Goal: Task Accomplishment & Management: Complete application form

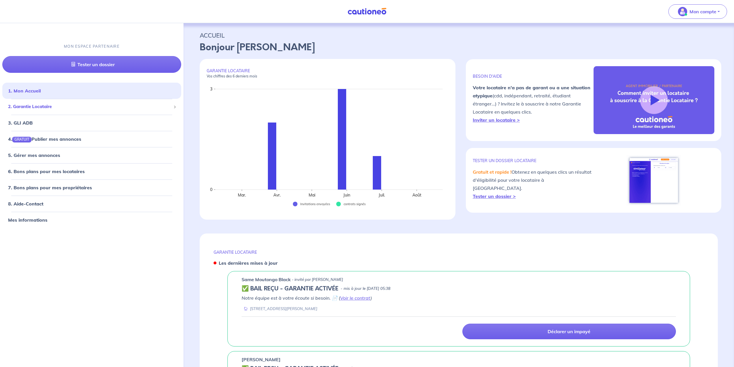
click at [36, 110] on span "2. Garantie Locataire" at bounding box center [89, 106] width 163 height 7
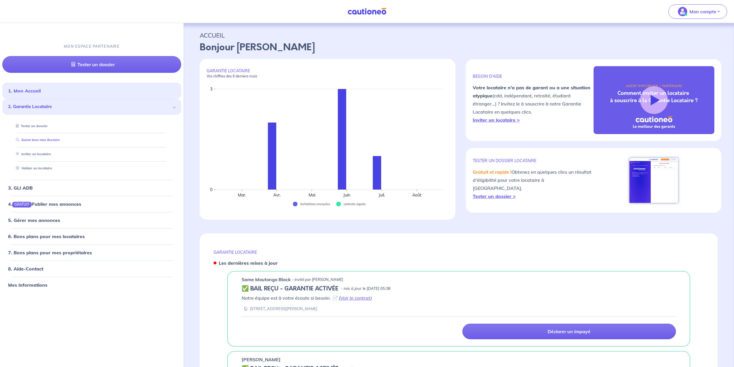
click at [29, 139] on link "Suivre tous mes dossiers" at bounding box center [37, 140] width 46 height 4
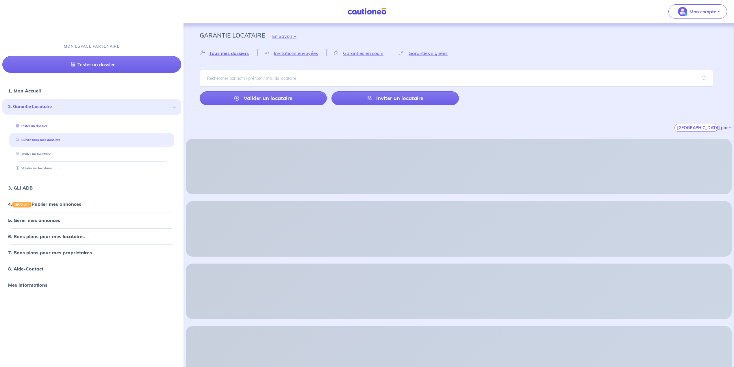
click at [29, 126] on link "Tester un dossier" at bounding box center [31, 126] width 34 height 4
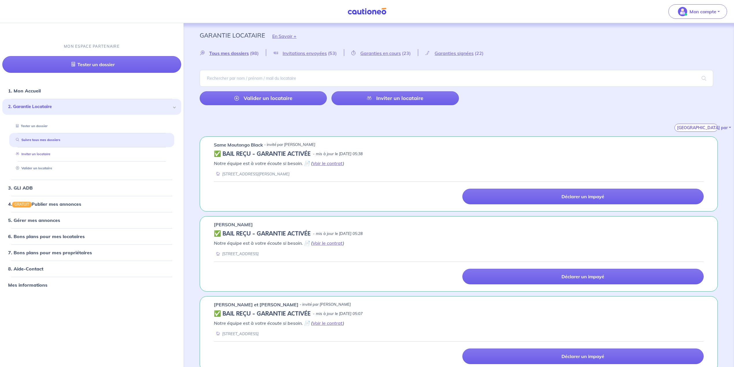
click at [34, 154] on link "Inviter un locataire" at bounding box center [32, 154] width 37 height 4
select select "FR"
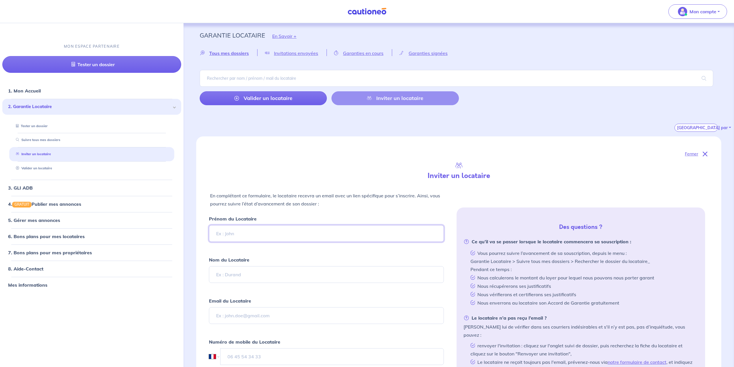
click at [237, 236] on input "Prénom du Locataire" at bounding box center [326, 233] width 235 height 17
type input "[PERSON_NAME]"
click at [237, 274] on input "Nom du Locataire" at bounding box center [326, 274] width 235 height 17
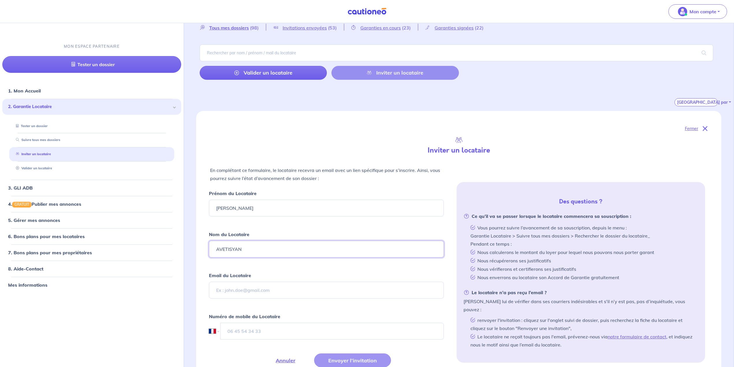
scroll to position [38, 0]
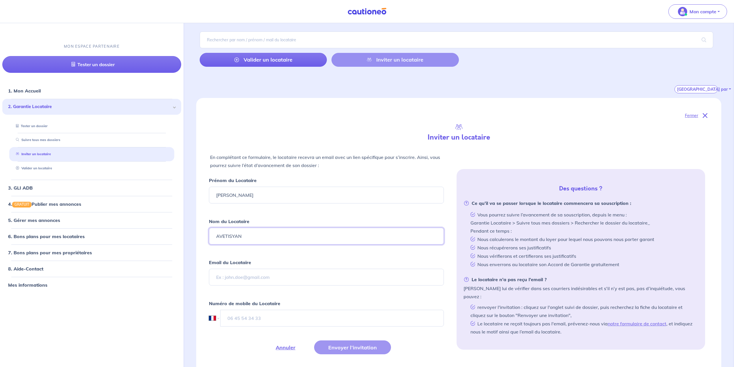
type input "AVETISYAN"
click at [271, 271] on input "Email du Locataire" at bounding box center [326, 277] width 235 height 17
type input "[PERSON_NAME][EMAIL_ADDRESS][DOMAIN_NAME]"
click at [241, 315] on input "tel" at bounding box center [332, 318] width 224 height 17
type input "07 69 67 59 18"
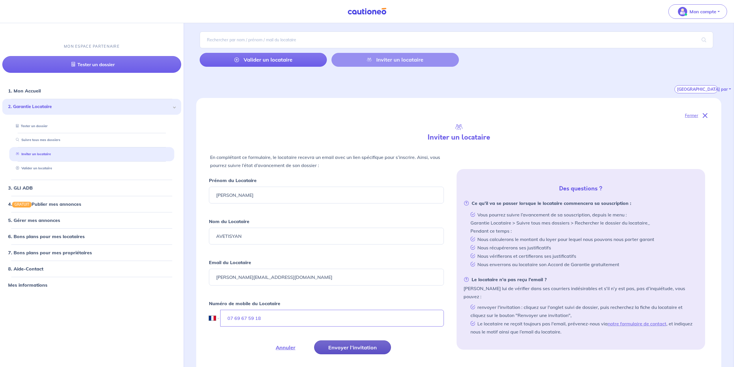
click at [375, 346] on button "Envoyer l’invitation" at bounding box center [352, 347] width 77 height 14
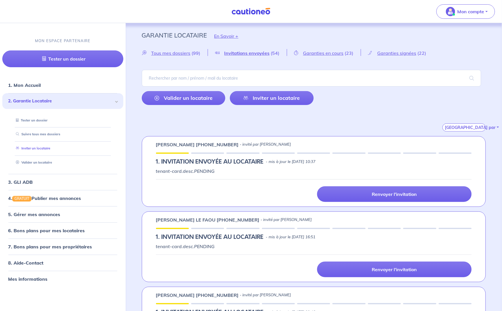
click at [45, 148] on link "Inviter un locataire" at bounding box center [32, 148] width 37 height 4
select select "FR"
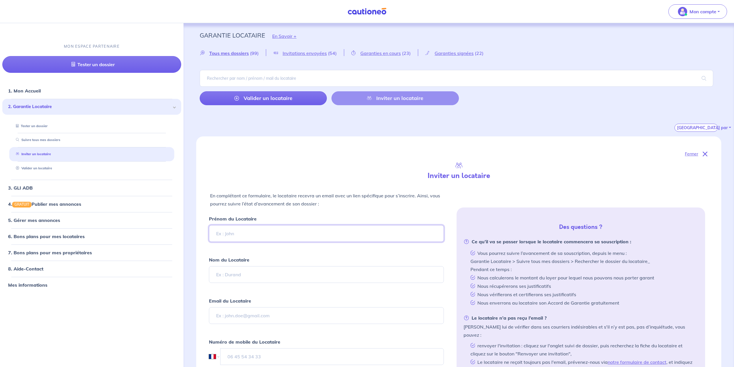
click at [293, 235] on input "Prénom du Locataire" at bounding box center [326, 233] width 235 height 17
paste input "[PERSON_NAME]"
type input "[PERSON_NAME]"
click at [235, 276] on input "Nom du Locataire" at bounding box center [326, 274] width 235 height 17
paste input "[PERSON_NAME]"
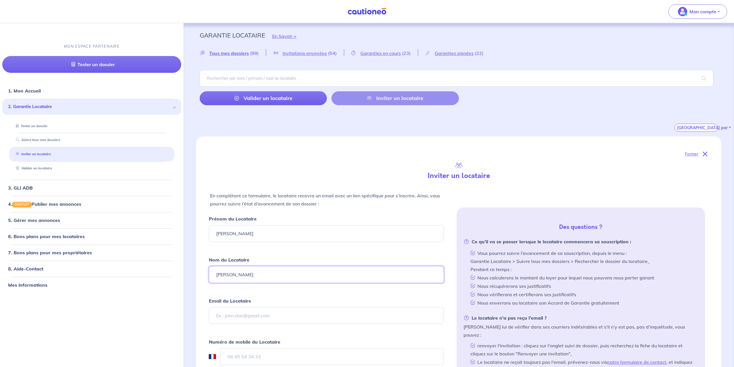
type input "[PERSON_NAME]"
drag, startPoint x: 232, startPoint y: 233, endPoint x: 184, endPoint y: 231, distance: 47.4
click at [191, 232] on div "Fermer Inviter un locataire En complétant ce formulaire, le locataire recevra u…" at bounding box center [459, 285] width 546 height 298
click at [250, 232] on input "[PERSON_NAME]" at bounding box center [326, 233] width 235 height 17
type input "Florent"
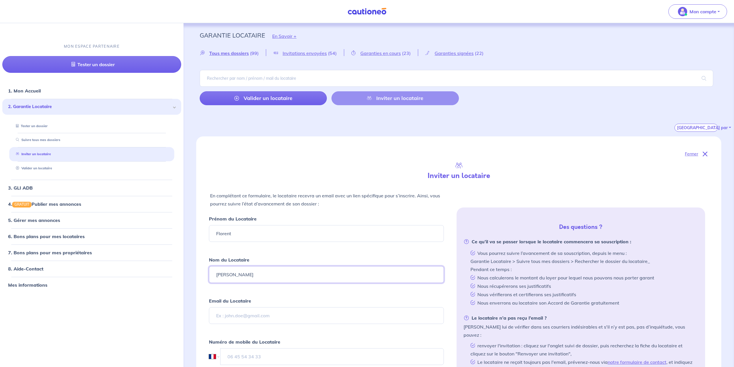
click at [245, 272] on input "[PERSON_NAME]" at bounding box center [326, 274] width 235 height 17
drag, startPoint x: 233, startPoint y: 276, endPoint x: 200, endPoint y: 277, distance: 33.0
click at [200, 277] on div "Fermer Inviter un locataire En complétant ce formulaire, le locataire recevra u…" at bounding box center [458, 278] width 525 height 284
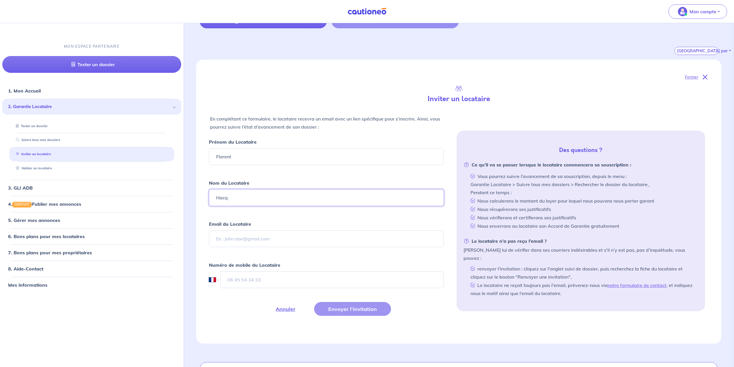
type input "Hacq"
click at [261, 242] on input "Email du Locataire" at bounding box center [326, 238] width 235 height 17
paste input "[PERSON_NAME] [PERSON_NAME][EMAIL_ADDRESS][DOMAIN_NAME]"
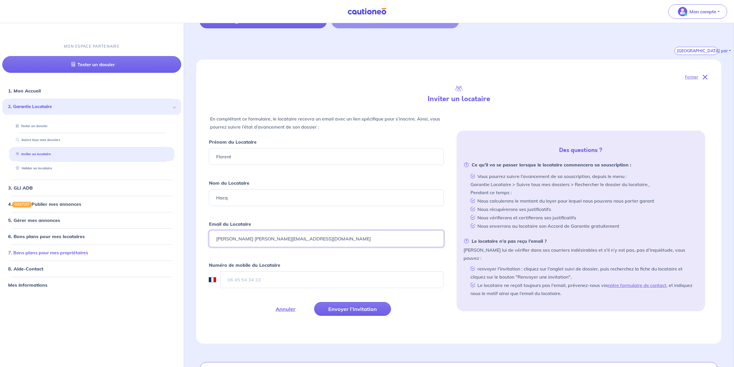
drag, startPoint x: 244, startPoint y: 239, endPoint x: 73, endPoint y: 246, distance: 170.9
type input "[EMAIL_ADDRESS][DOMAIN_NAME]"
paste input "[PHONE_NUMBER]"
click at [243, 281] on input "tel" at bounding box center [332, 279] width 224 height 17
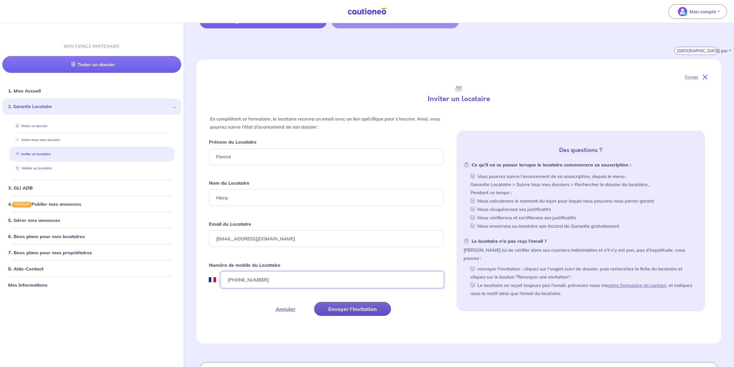
type input "[PHONE_NUMBER]"
click at [334, 311] on button "Envoyer l’invitation" at bounding box center [352, 309] width 77 height 14
